Goal: Information Seeking & Learning: Check status

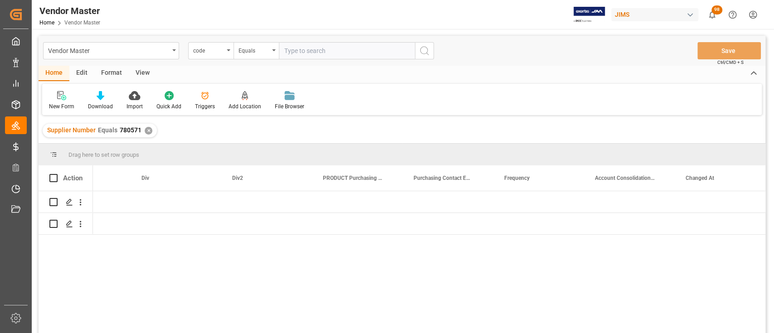
scroll to position [0, 4947]
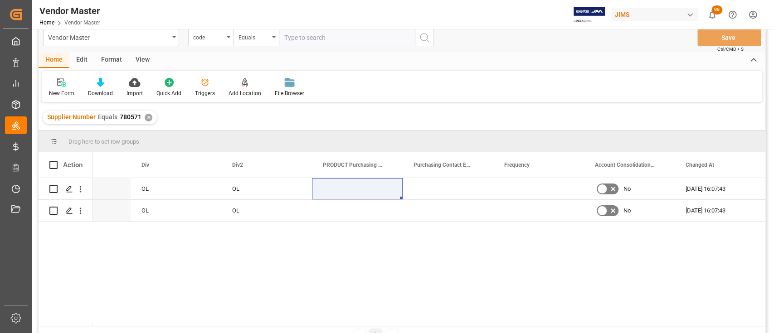
click at [147, 118] on div "✕" at bounding box center [149, 118] width 8 height 8
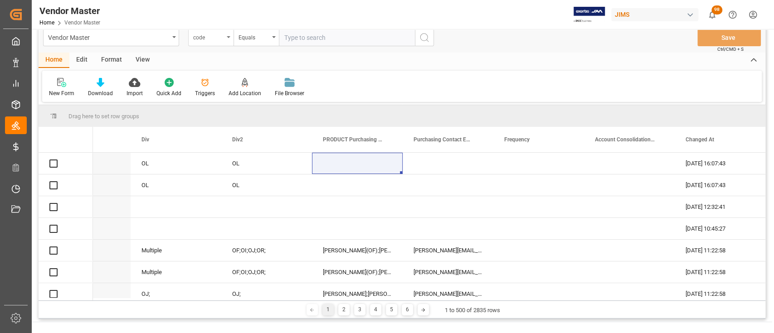
click at [222, 32] on div "code" at bounding box center [208, 36] width 31 height 10
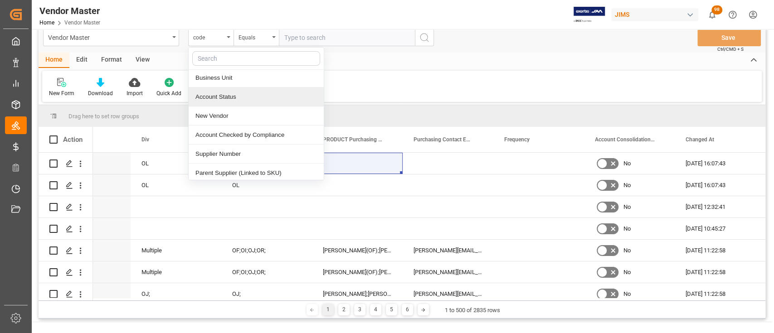
scroll to position [121, 0]
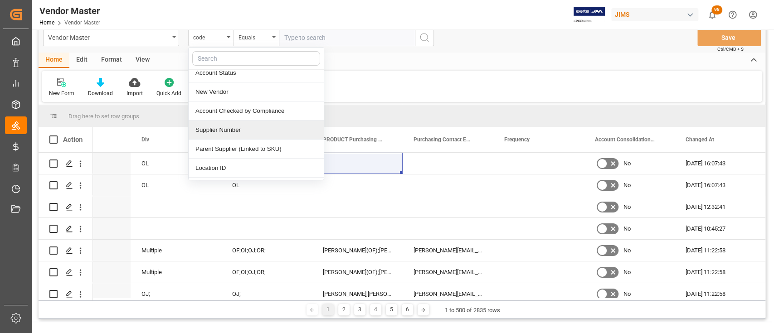
click at [246, 128] on div "Supplier Number" at bounding box center [256, 130] width 135 height 19
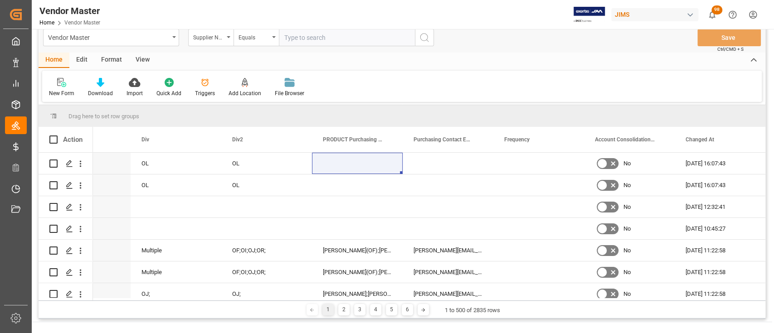
click at [334, 35] on input "text" at bounding box center [347, 37] width 136 height 17
paste input "770270"
type input "770270"
click at [421, 40] on icon "search button" at bounding box center [424, 37] width 11 height 11
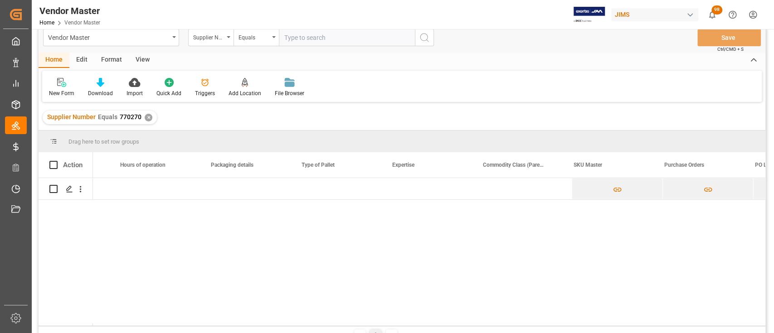
scroll to position [0, 3982]
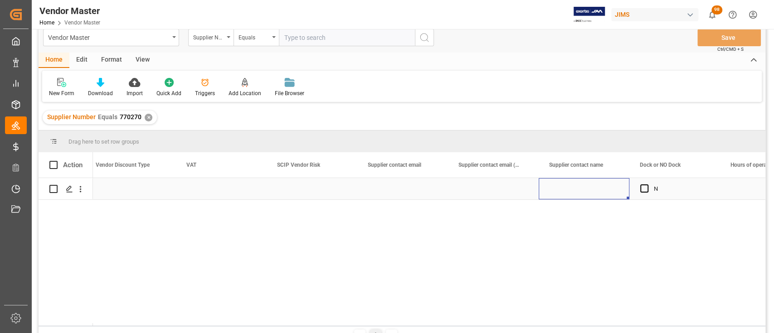
click at [583, 193] on div "Press SPACE to select this row." at bounding box center [583, 188] width 91 height 21
click at [399, 190] on div "Press SPACE to select this row." at bounding box center [402, 188] width 91 height 21
click at [395, 190] on div "Press SPACE to select this row." at bounding box center [402, 188] width 91 height 21
click at [393, 187] on div "Press SPACE to select this row." at bounding box center [402, 188] width 91 height 21
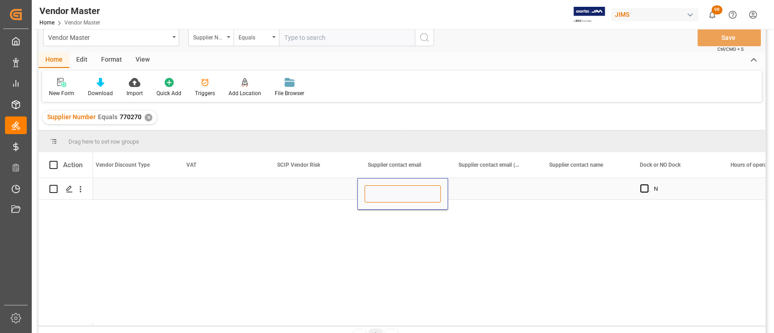
click at [390, 191] on input "Press SPACE to select this row." at bounding box center [402, 193] width 76 height 17
paste input "jclara@uei.com, psimmons@uei.com"
type input "jclara@uei.com, psimmons@uei.com"
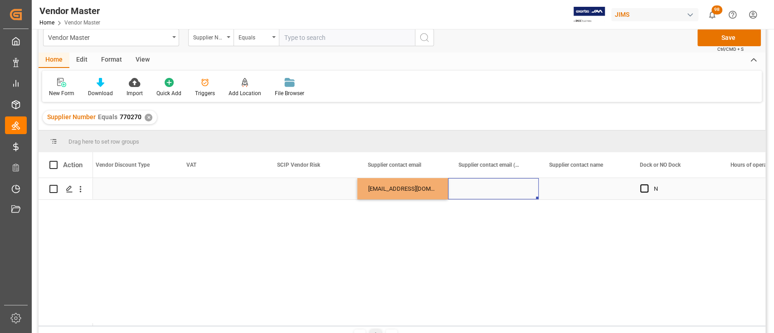
click at [494, 189] on div "Press SPACE to select this row." at bounding box center [493, 188] width 91 height 21
click at [575, 187] on div "Press SPACE to select this row." at bounding box center [583, 188] width 91 height 21
click at [574, 188] on div "Press SPACE to select this row." at bounding box center [583, 188] width 91 height 21
click at [574, 188] on input "Press SPACE to select this row." at bounding box center [584, 193] width 76 height 17
click at [574, 189] on input "Press SPACE to select this row." at bounding box center [584, 193] width 76 height 17
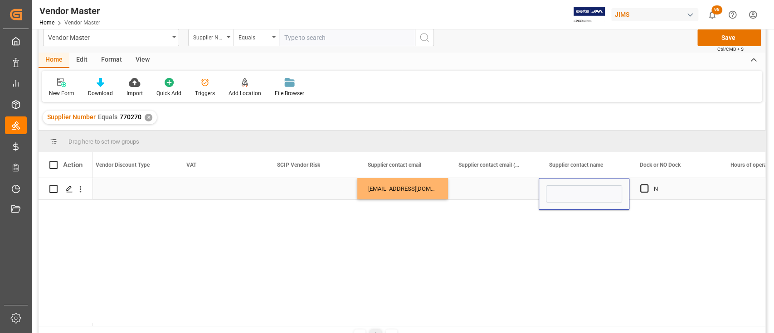
type input "Juan"
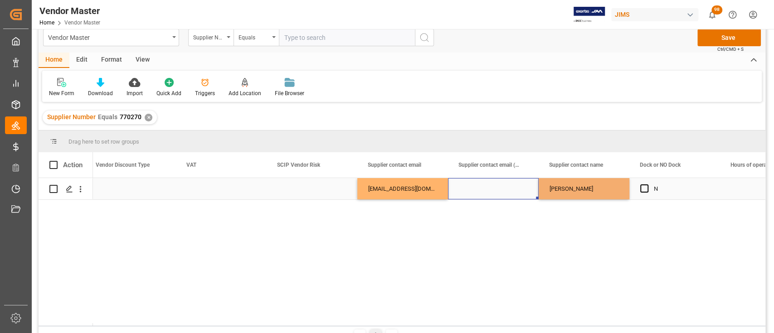
click at [482, 194] on div "Press SPACE to select this row." at bounding box center [493, 188] width 91 height 21
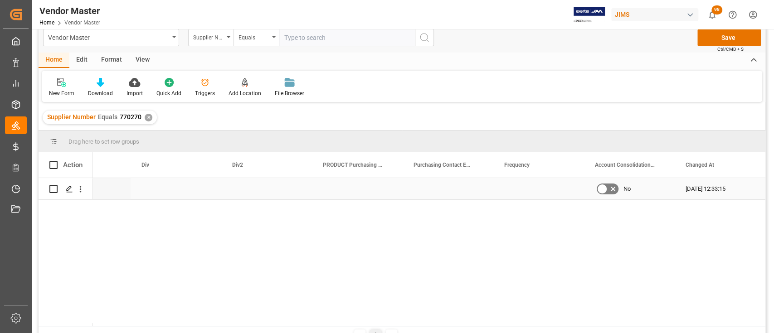
click at [174, 188] on div "Press SPACE to select this row." at bounding box center [176, 188] width 91 height 21
click at [163, 188] on input "Press SPACE to select this row." at bounding box center [176, 193] width 76 height 17
type input "ON"
click at [262, 186] on div "Press SPACE to select this row." at bounding box center [266, 188] width 91 height 21
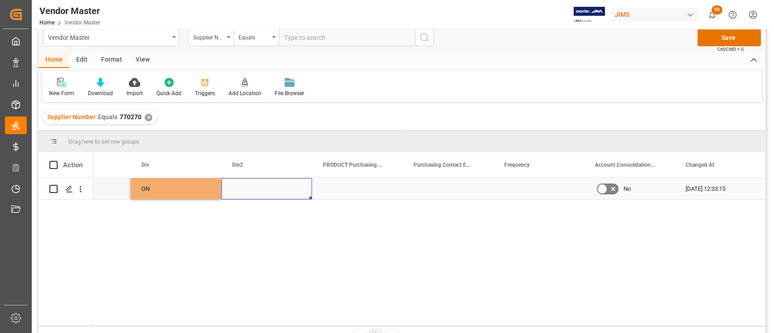
click at [254, 186] on div "Press SPACE to select this row." at bounding box center [266, 188] width 91 height 21
type input "ON"
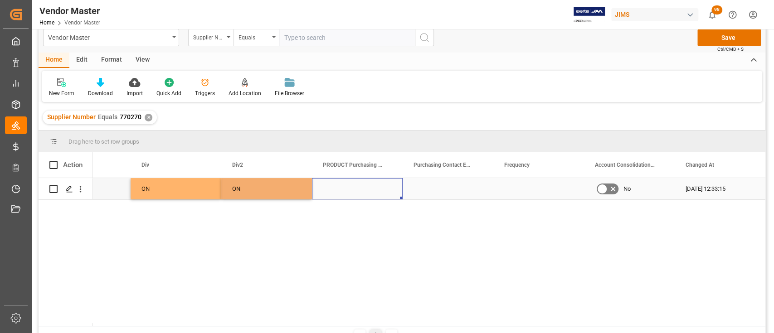
click at [342, 190] on div "Press SPACE to select this row." at bounding box center [357, 188] width 91 height 21
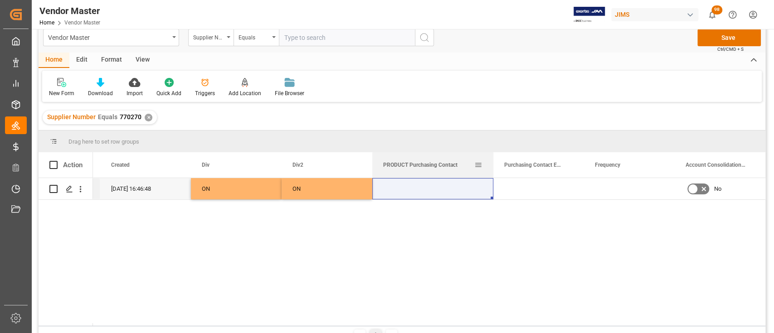
drag, startPoint x: 462, startPoint y: 165, endPoint x: 493, endPoint y: 170, distance: 30.8
click at [493, 170] on div at bounding box center [493, 164] width 4 height 25
click at [529, 190] on div "Press SPACE to select this row." at bounding box center [538, 188] width 91 height 21
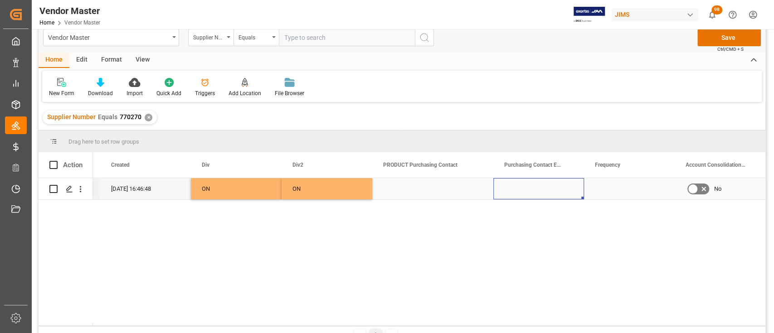
click at [529, 190] on div "Press SPACE to select this row." at bounding box center [538, 188] width 91 height 21
click at [528, 188] on input "Press SPACE to select this row." at bounding box center [538, 193] width 76 height 17
paste input "nicole.siow@eriksonconsumer.com, monique.verdeja@eriksonconsumer.com, purchasin…"
type input "nicole.siow@eriksonconsumer.com, monique.verdeja@eriksonconsumer.com, purchasin…"
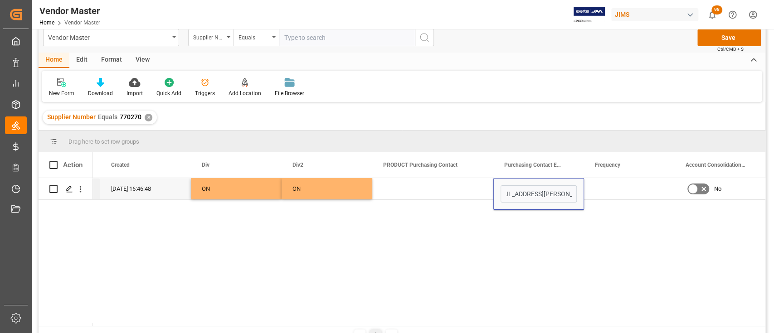
scroll to position [0, 0]
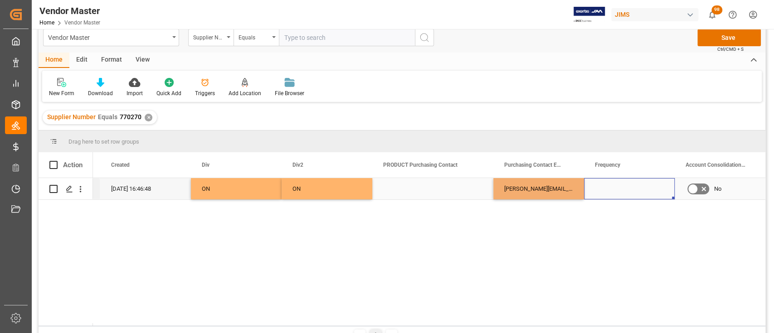
click at [609, 193] on div "Press SPACE to select this row." at bounding box center [629, 188] width 91 height 21
click at [729, 36] on button "Save" at bounding box center [728, 37] width 63 height 17
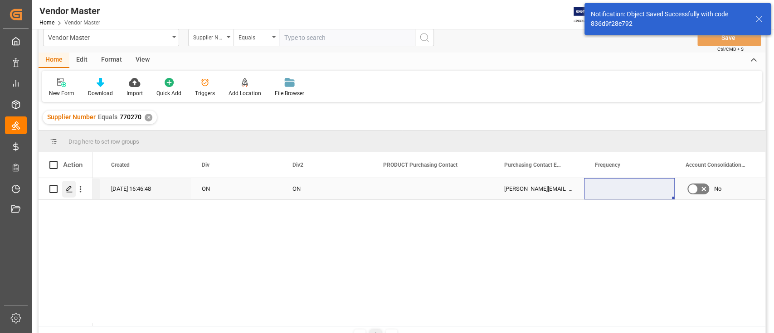
click at [69, 191] on icon "Press SPACE to select this row." at bounding box center [69, 188] width 7 height 7
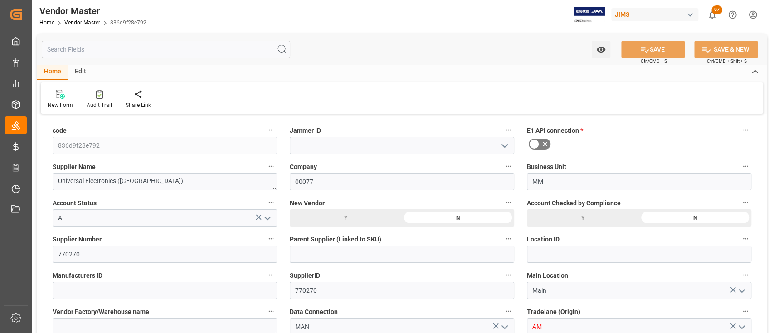
type input "06-23-2025 20:46"
click at [504, 147] on polyline "open menu" at bounding box center [504, 146] width 5 height 3
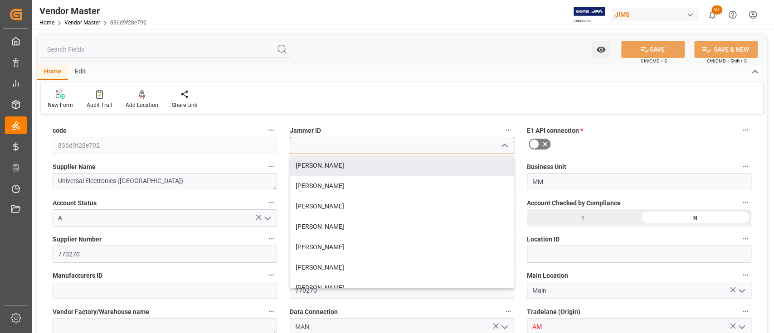
click at [376, 147] on input at bounding box center [402, 145] width 224 height 17
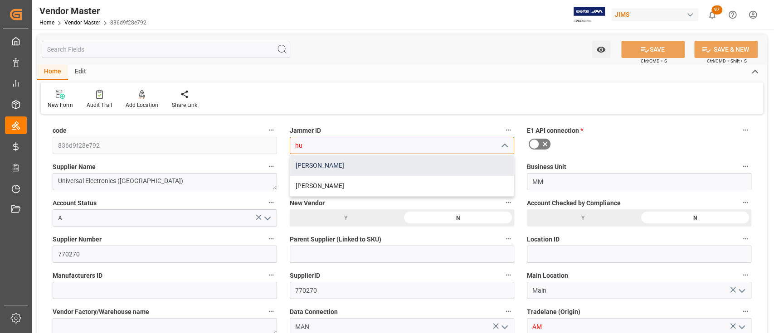
click at [365, 164] on div "HuiXin Gao" at bounding box center [401, 165] width 223 height 20
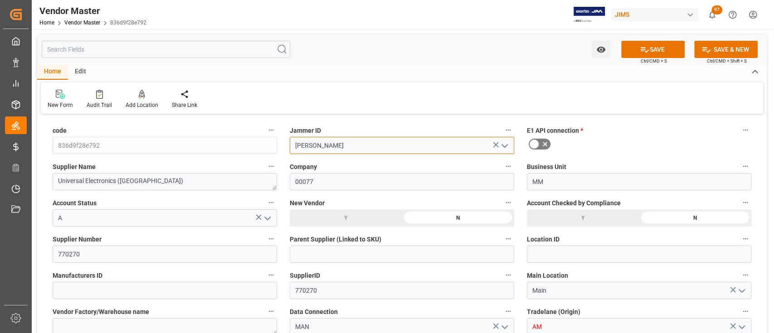
type input "HuiXin Gao"
click at [544, 145] on icon at bounding box center [544, 144] width 11 height 11
click at [0, 0] on input "checkbox" at bounding box center [0, 0] width 0 height 0
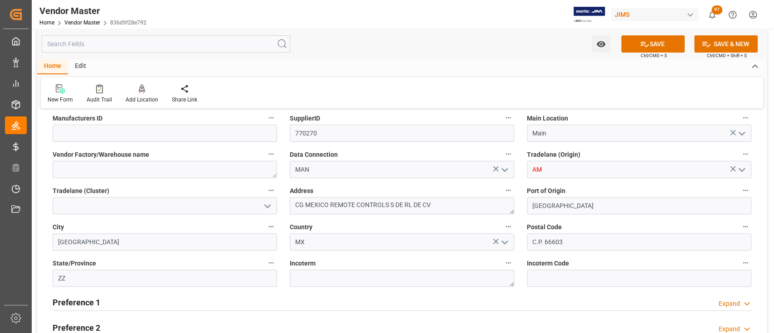
scroll to position [181, 0]
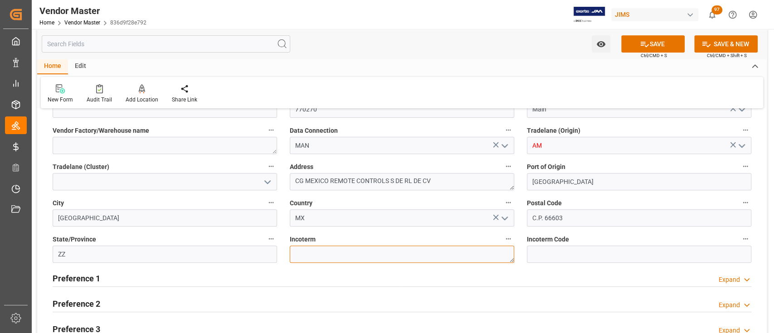
click at [341, 251] on textarea at bounding box center [402, 254] width 224 height 17
type textarea "FOB"
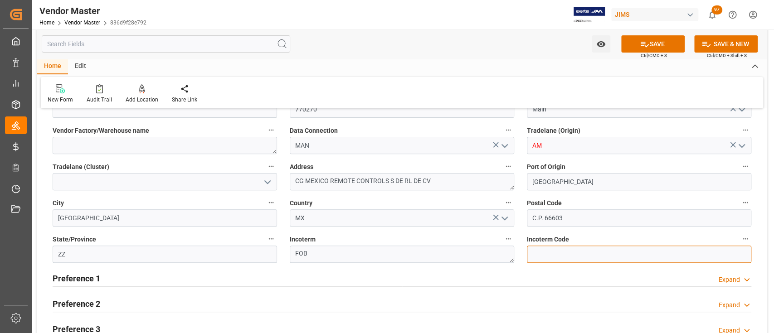
click at [563, 248] on input at bounding box center [639, 254] width 224 height 17
type input "FOB"
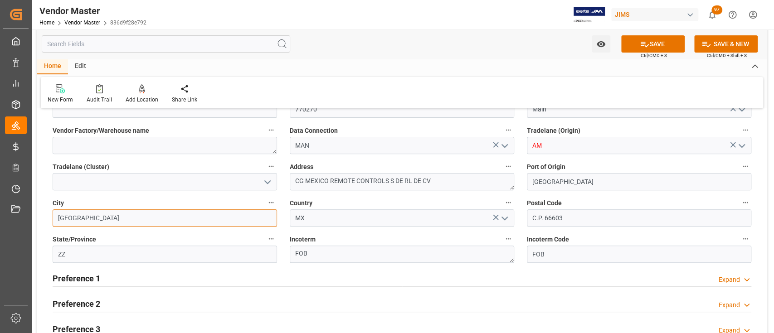
click at [112, 221] on input "Monterrey" at bounding box center [165, 217] width 224 height 17
drag, startPoint x: 112, startPoint y: 221, endPoint x: 41, endPoint y: 214, distance: 71.5
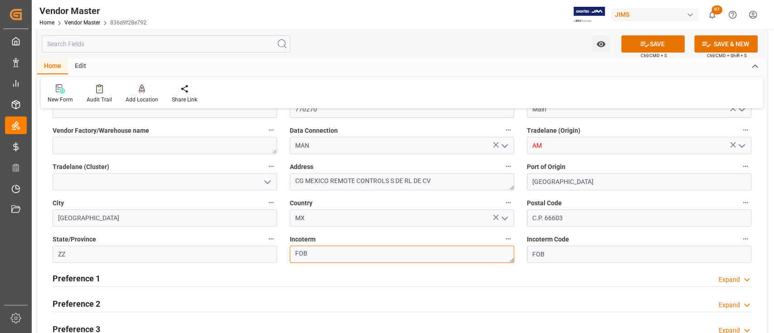
click at [412, 255] on textarea "FOB" at bounding box center [402, 254] width 224 height 17
paste textarea "Monterrey"
type textarea "FOB Monterrey, MX"
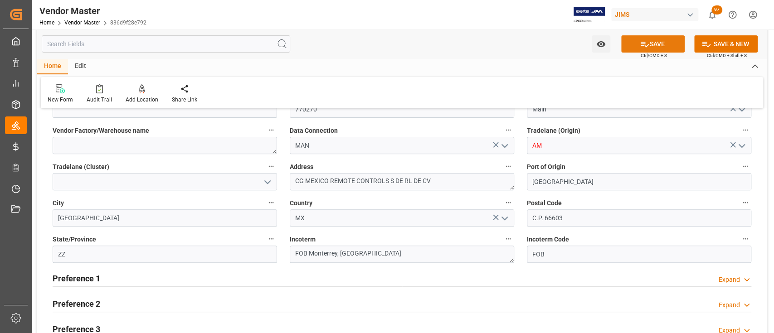
click at [654, 44] on button "SAVE" at bounding box center [652, 43] width 63 height 17
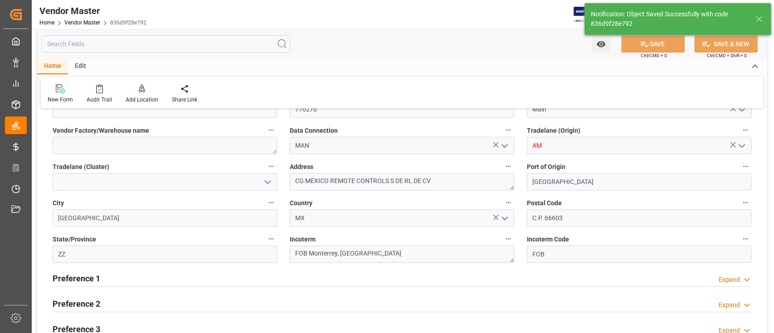
type textarea "nicole.siow@eriksonconsumer.com, monique.verdeja@eriksonconsumer.com, purchasin…"
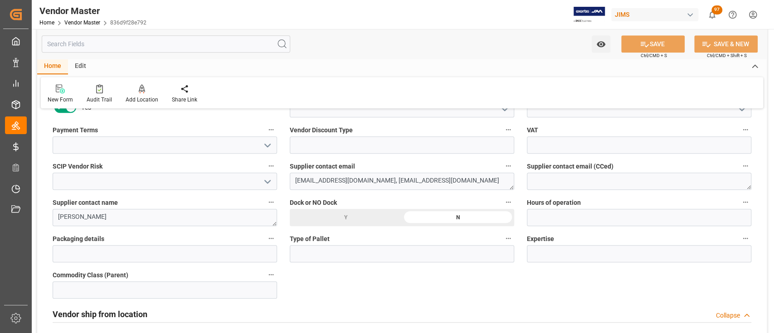
scroll to position [483, 0]
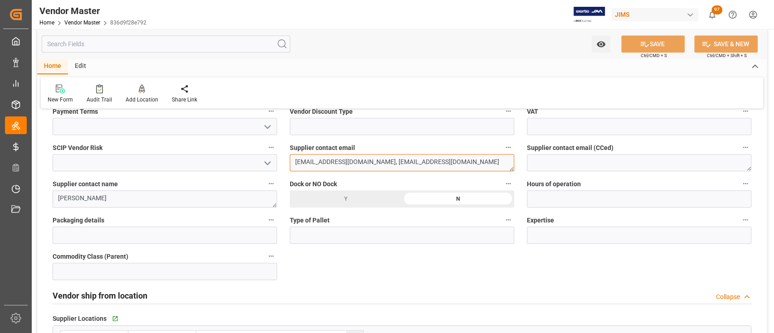
click at [339, 164] on textarea "jclara@uei.com, psimmons@uei.com" at bounding box center [402, 162] width 224 height 17
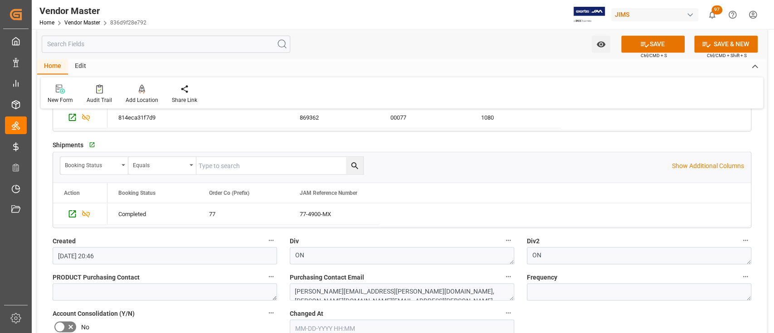
scroll to position [1208, 0]
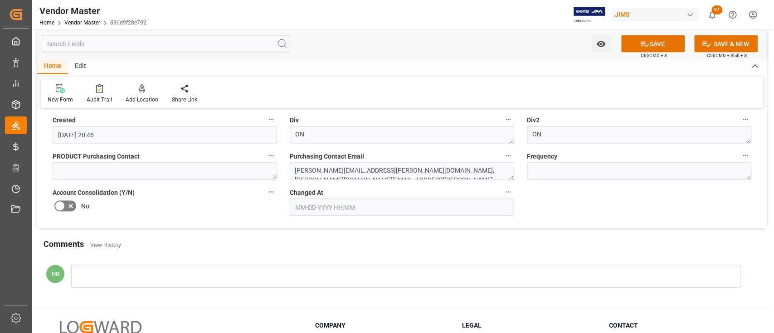
type textarea "jclara@uei.com; psimmons@uei.com"
click at [416, 169] on textarea "nicole.siow@eriksonconsumer.com, monique.verdeja@eriksonconsumer.com, purchasin…" at bounding box center [402, 171] width 224 height 17
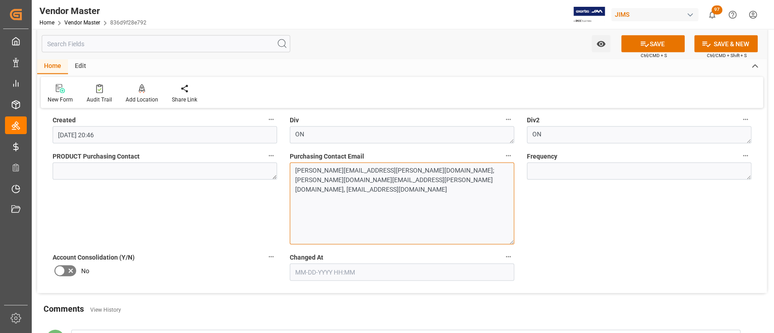
drag, startPoint x: 511, startPoint y: 176, endPoint x: 497, endPoint y: 252, distance: 77.4
click at [497, 245] on textarea "nicole.siow@eriksonconsumer.com;monique.verdeja@eriksonconsumer.com, purchasing…" at bounding box center [402, 204] width 224 height 82
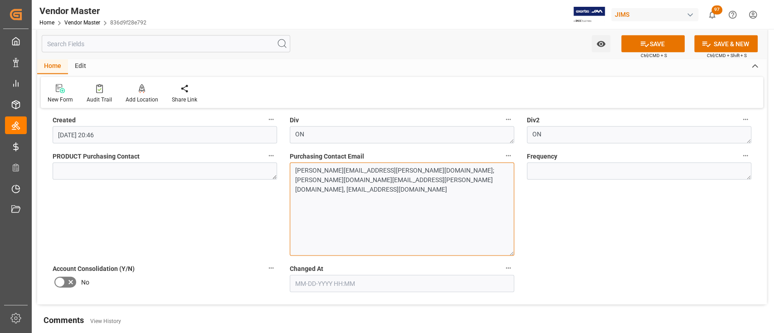
click at [301, 178] on textarea "nicole.siow@eriksonconsumer.com;monique.verdeja@eriksonconsumer.com, purchasing…" at bounding box center [402, 209] width 224 height 93
type textarea "nicole.siow@eriksonconsumer.com;monique.verdeja@eriksonconsumer.com; purchasing…"
click at [631, 230] on div "Frequency" at bounding box center [638, 203] width 237 height 112
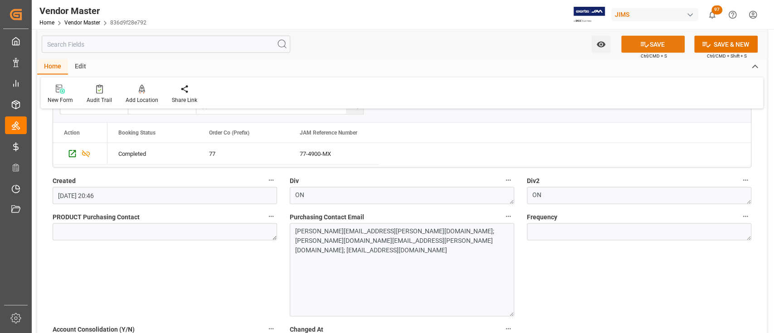
click at [658, 44] on button "SAVE" at bounding box center [652, 43] width 63 height 17
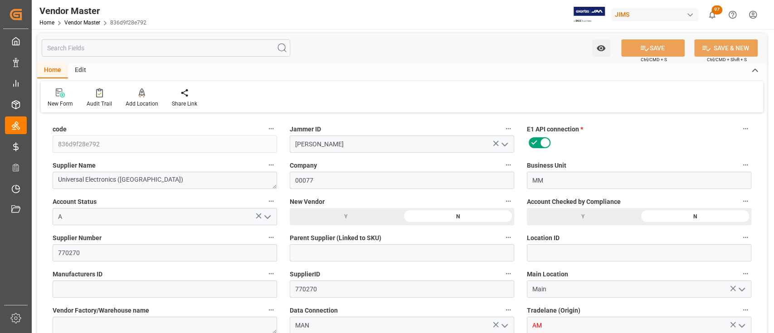
scroll to position [0, 0]
click at [443, 91] on div "New Form Audit Trail Add Location Add Location to the Vendor Share Link" at bounding box center [402, 97] width 722 height 31
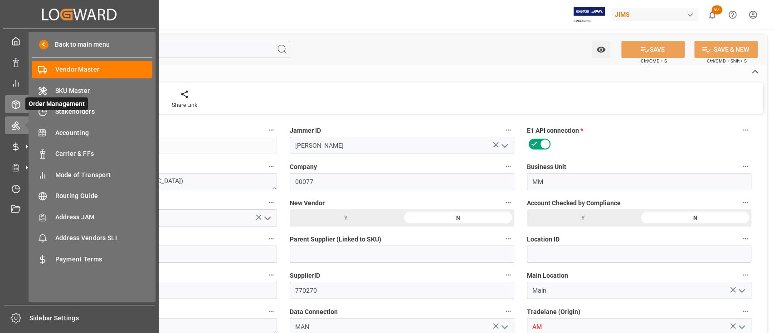
click at [15, 100] on div at bounding box center [12, 105] width 15 height 10
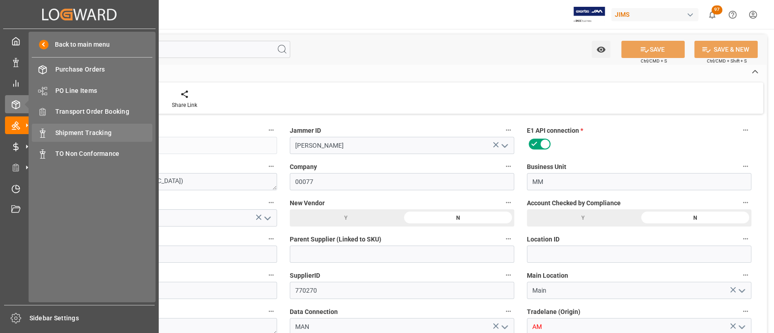
click at [95, 134] on span "Shipment Tracking" at bounding box center [103, 133] width 97 height 10
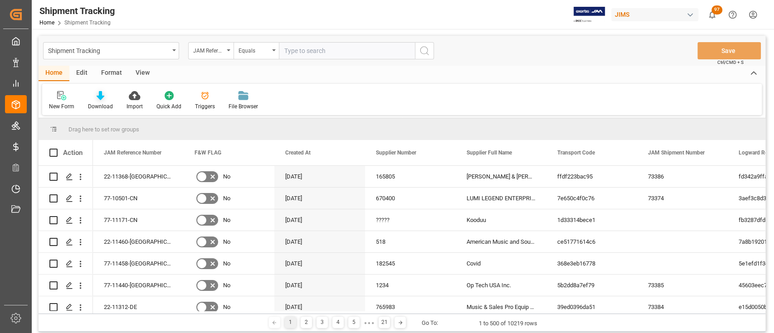
click at [98, 98] on icon at bounding box center [101, 95] width 8 height 9
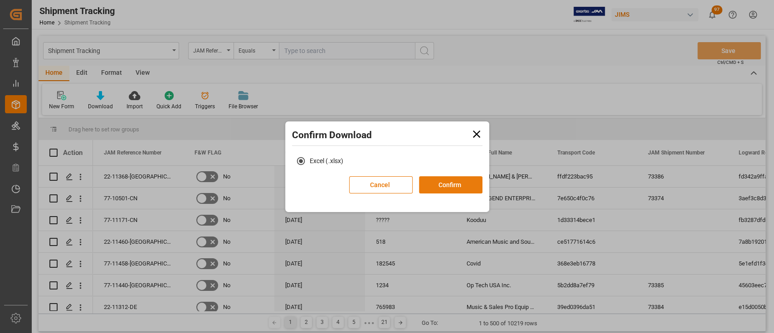
click at [457, 185] on button "Confirm" at bounding box center [450, 184] width 63 height 17
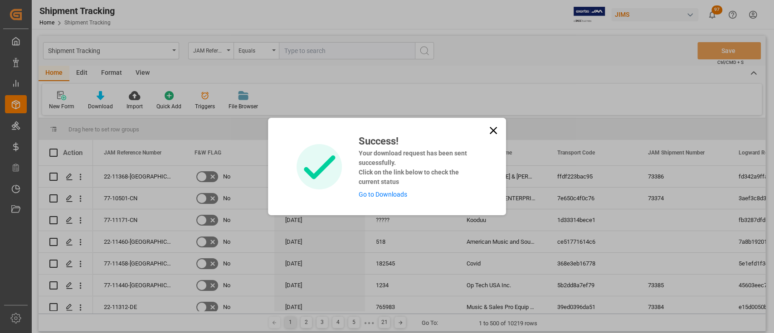
click at [382, 194] on link "Go to Downloads" at bounding box center [382, 194] width 48 height 7
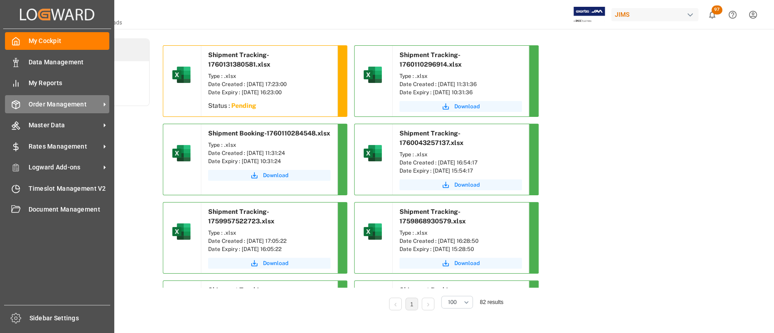
click at [62, 107] on span "Order Management" at bounding box center [65, 105] width 72 height 10
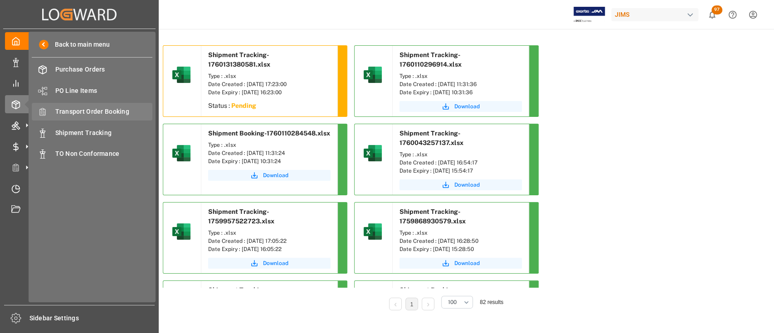
click at [100, 113] on span "Transport Order Booking" at bounding box center [103, 112] width 97 height 10
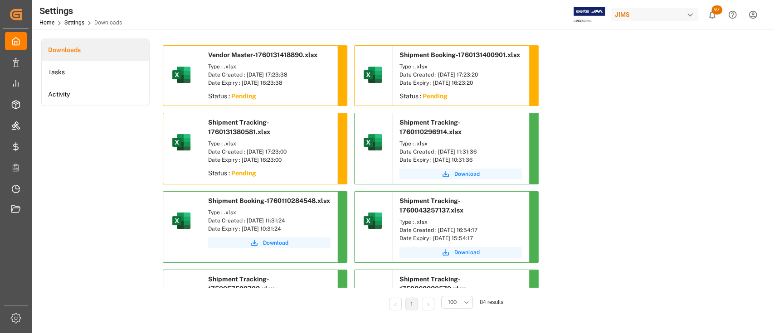
click at [94, 138] on div "Downloads Tasks Activity" at bounding box center [95, 181] width 108 height 285
drag, startPoint x: 257, startPoint y: 97, endPoint x: 201, endPoint y: 97, distance: 56.2
click at [201, 97] on div "Status : Pending" at bounding box center [269, 97] width 136 height 16
click at [277, 94] on div "Status : Pending" at bounding box center [269, 97] width 136 height 16
drag, startPoint x: 454, startPoint y: 99, endPoint x: 396, endPoint y: 95, distance: 58.6
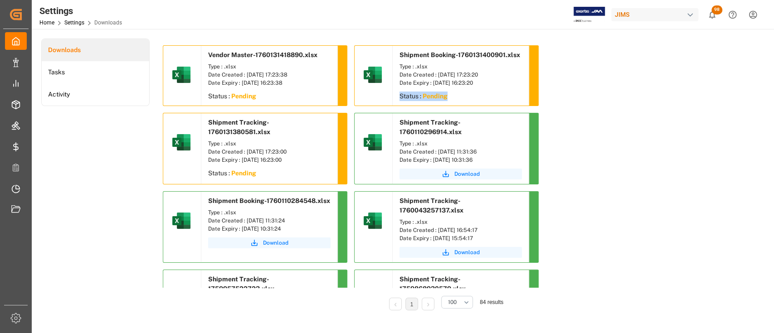
click at [396, 95] on div "Status : Pending" at bounding box center [460, 97] width 136 height 16
click at [493, 94] on div "Status : Pending" at bounding box center [460, 97] width 136 height 16
drag, startPoint x: 424, startPoint y: 92, endPoint x: 396, endPoint y: 92, distance: 28.1
click at [396, 92] on div "Status : Pending" at bounding box center [460, 97] width 136 height 16
drag, startPoint x: 258, startPoint y: 95, endPoint x: 206, endPoint y: 97, distance: 51.7
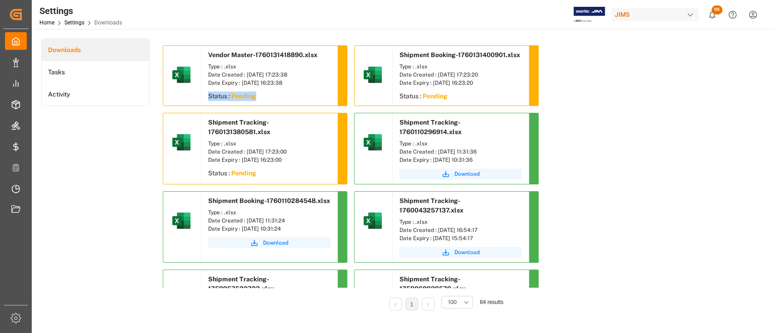
click at [206, 97] on div "Status : Pending" at bounding box center [269, 97] width 136 height 16
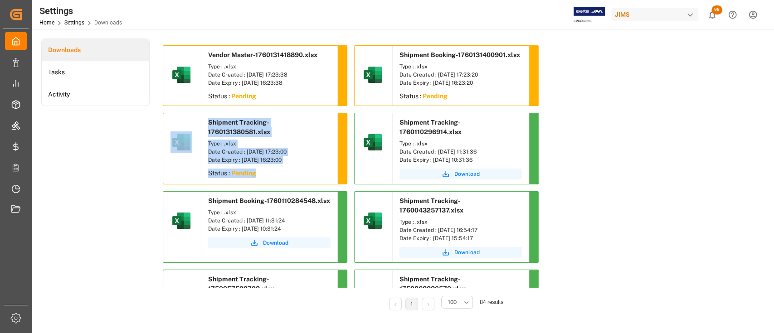
drag, startPoint x: 260, startPoint y: 167, endPoint x: 196, endPoint y: 160, distance: 64.3
click at [196, 160] on div "Shipment Tracking-1760131380581.xlsx Type : .xlsx Date Created : 10-10-2025 17:…" at bounding box center [255, 149] width 184 height 72
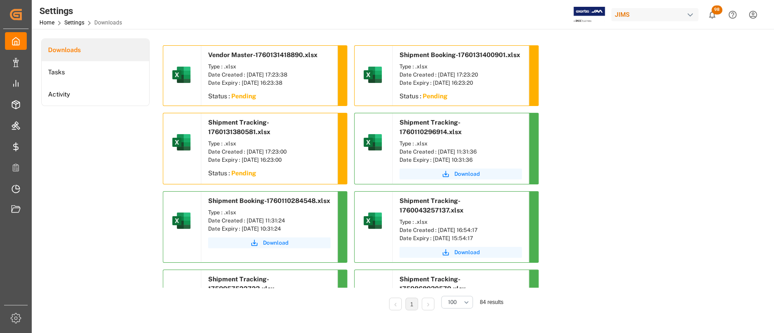
click at [65, 109] on div "Downloads Tasks Activity" at bounding box center [95, 181] width 108 height 285
click at [104, 144] on div "Downloads Tasks Activity" at bounding box center [95, 181] width 108 height 285
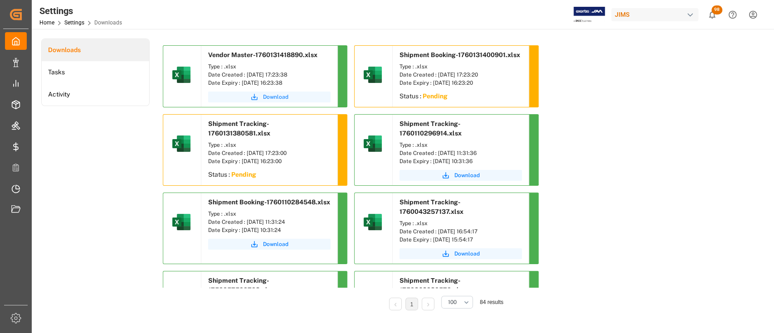
click at [276, 96] on span "Download" at bounding box center [275, 97] width 25 height 8
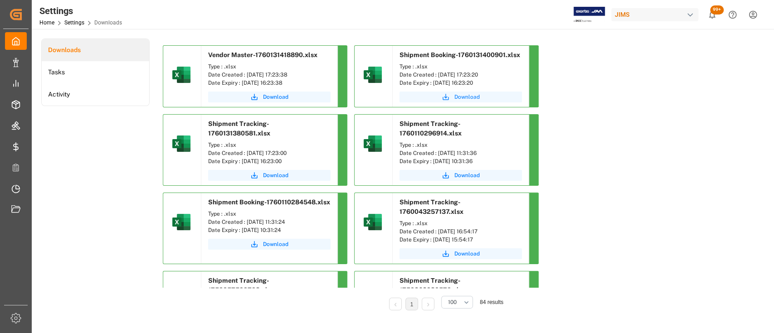
click at [459, 97] on span "Download" at bounding box center [466, 97] width 25 height 8
click at [275, 171] on span "Download" at bounding box center [275, 175] width 25 height 8
click at [87, 174] on div "Downloads Tasks Activity" at bounding box center [95, 181] width 108 height 285
click at [89, 237] on div "Downloads Tasks Activity" at bounding box center [95, 181] width 108 height 285
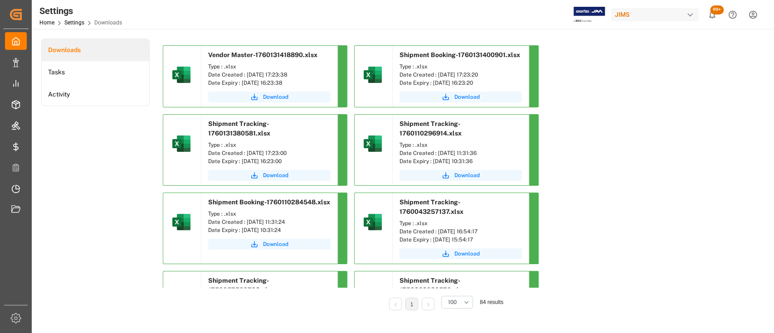
click at [103, 225] on div "Downloads Tasks Activity" at bounding box center [95, 181] width 108 height 285
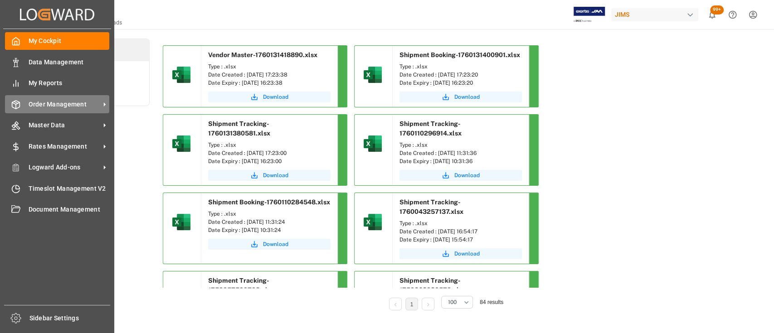
click at [54, 101] on span "Order Management" at bounding box center [65, 105] width 72 height 10
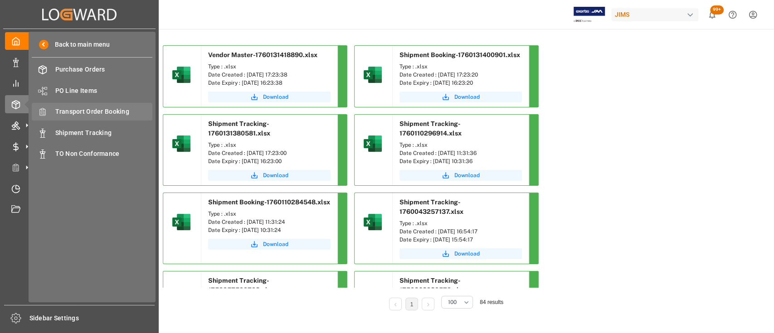
click at [74, 111] on span "Transport Order Booking" at bounding box center [103, 112] width 97 height 10
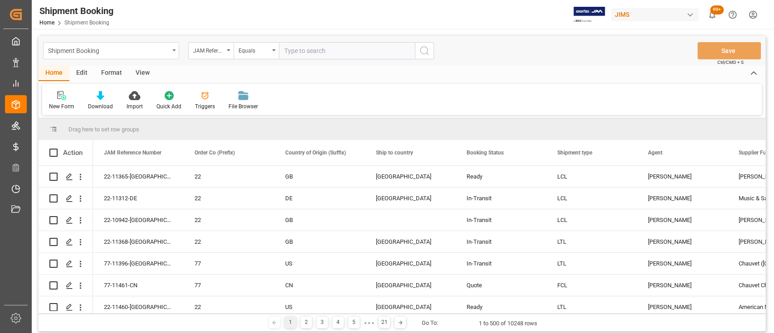
click at [143, 51] on div "Shipment Booking" at bounding box center [108, 49] width 121 height 11
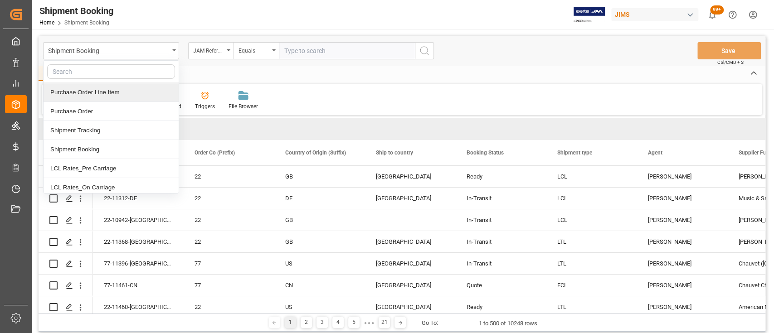
click at [94, 92] on div "Purchase Order Line Item" at bounding box center [111, 92] width 135 height 19
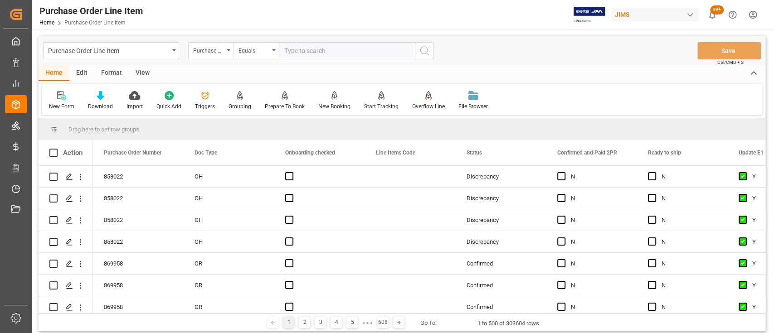
click at [322, 52] on input "text" at bounding box center [347, 50] width 136 height 17
paste input "870565"
type input "870565"
click at [421, 53] on circle "search button" at bounding box center [423, 50] width 7 height 7
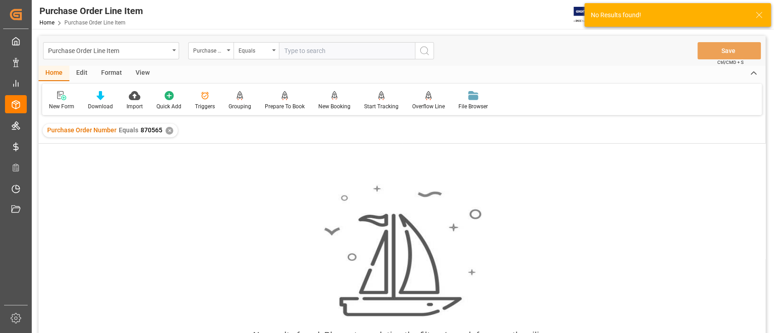
click at [168, 129] on div "✕" at bounding box center [169, 131] width 8 height 8
